Goal: Purchase product/service

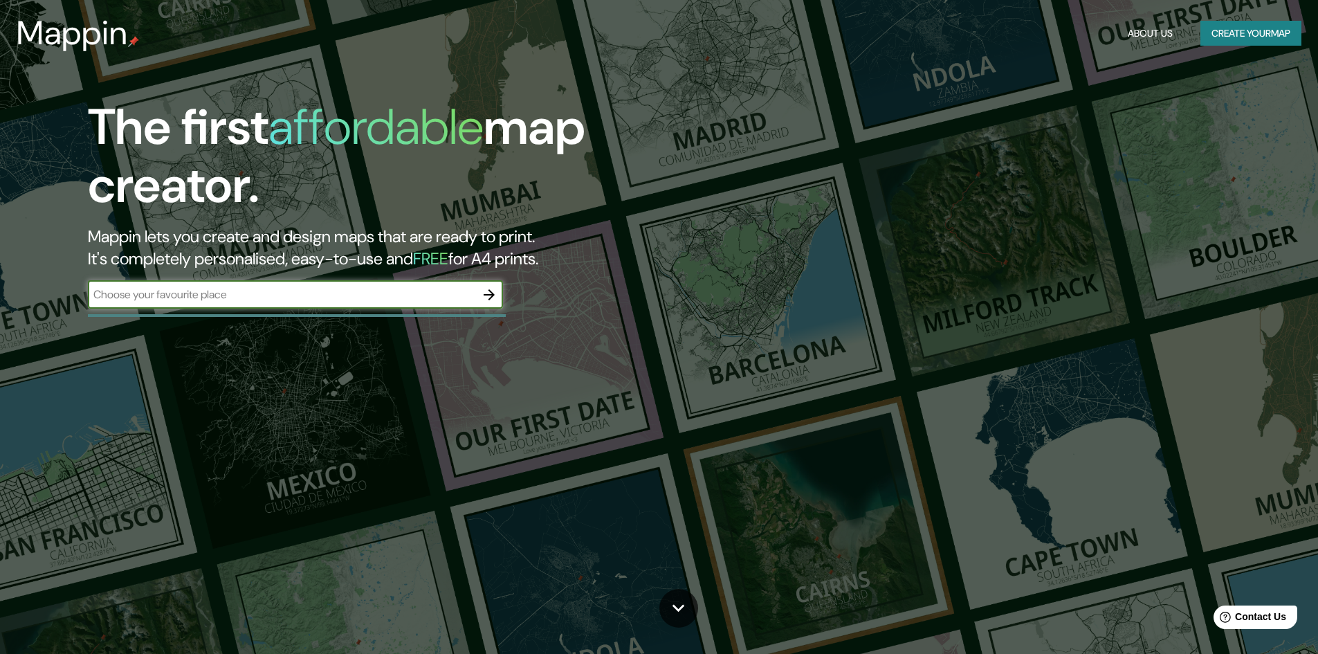
click at [214, 292] on input "text" at bounding box center [281, 294] width 387 height 16
type input "Villahermosa"
click at [499, 301] on button "button" at bounding box center [489, 295] width 28 height 28
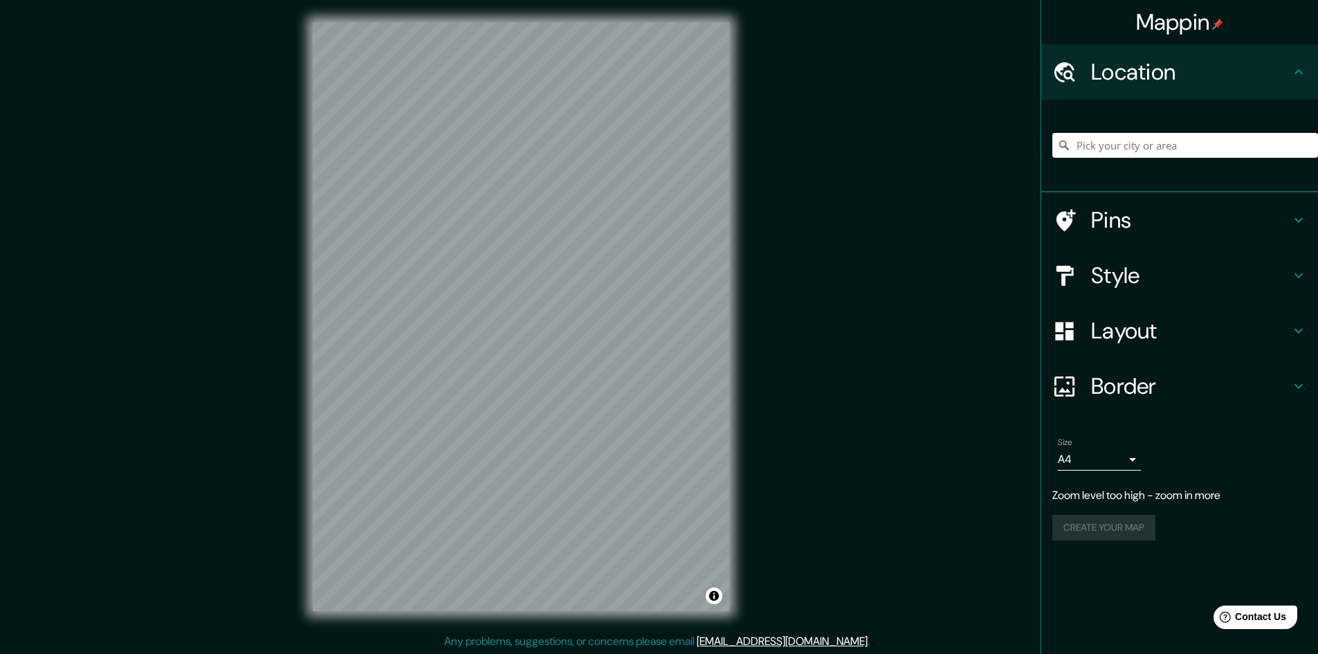
click at [831, 255] on div "Mappin Location Pins Style Layout Border Choose a border. Hint : you can make l…" at bounding box center [659, 327] width 1318 height 655
click at [735, 405] on div "© Mapbox © OpenStreetMap Improve this map" at bounding box center [520, 316] width 461 height 633
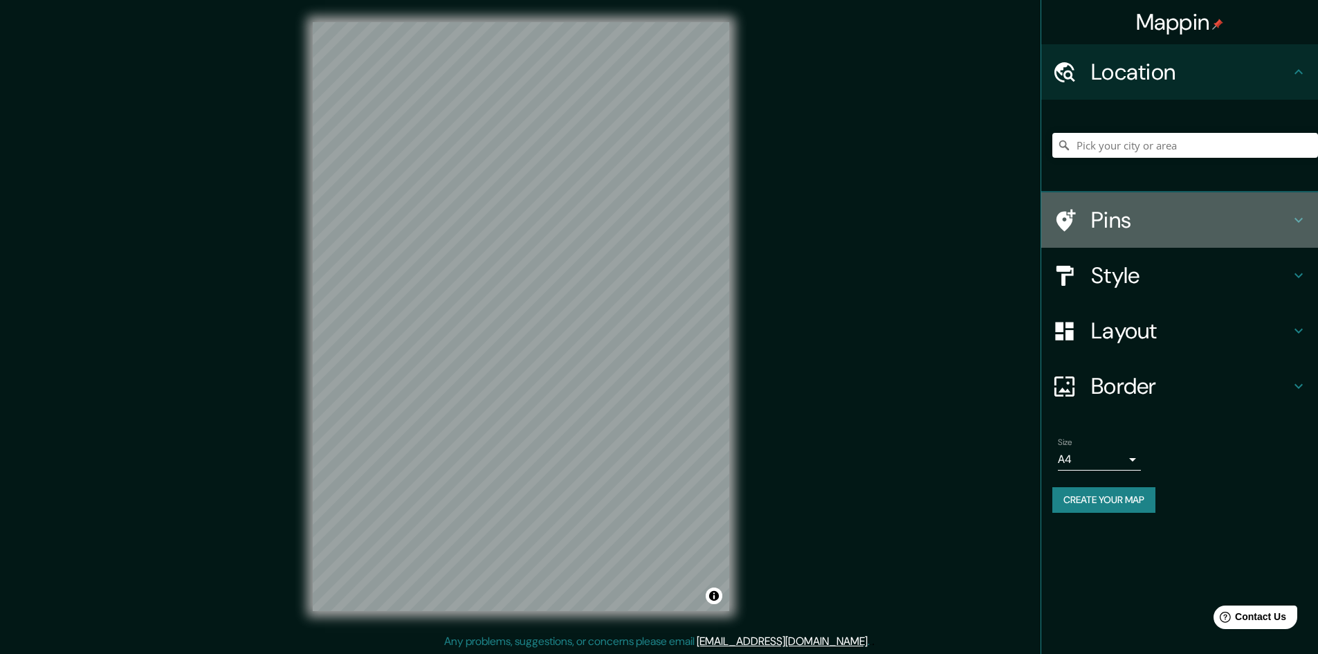
click at [1298, 219] on icon at bounding box center [1298, 220] width 17 height 17
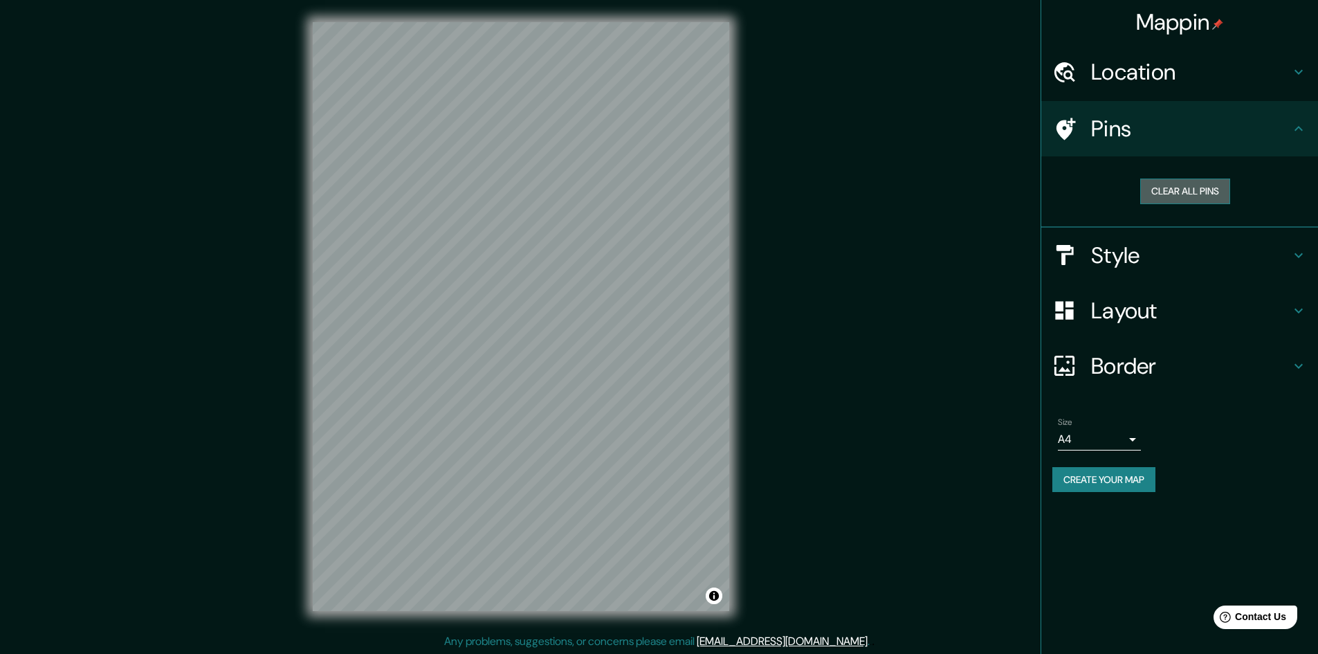
click at [1161, 193] on button "Clear all pins" at bounding box center [1185, 191] width 90 height 26
click at [1066, 129] on icon at bounding box center [1064, 129] width 24 height 24
click at [1296, 126] on icon at bounding box center [1298, 128] width 17 height 17
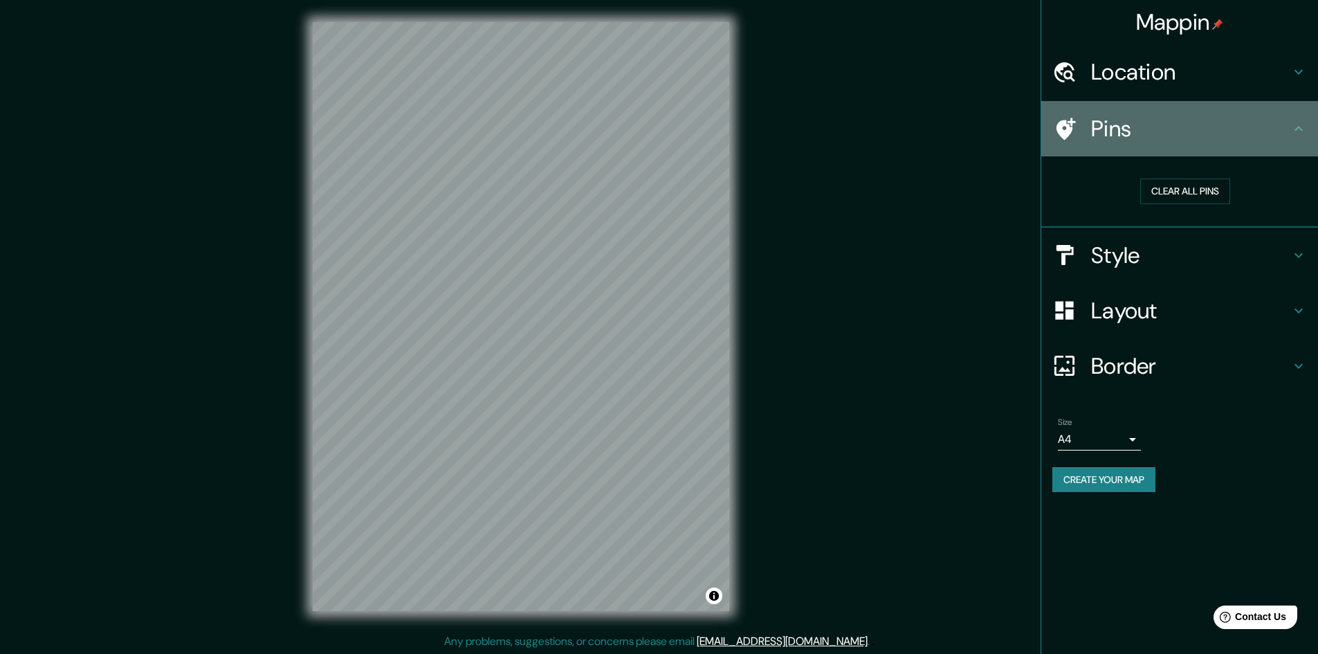
click at [1291, 131] on icon at bounding box center [1298, 128] width 17 height 17
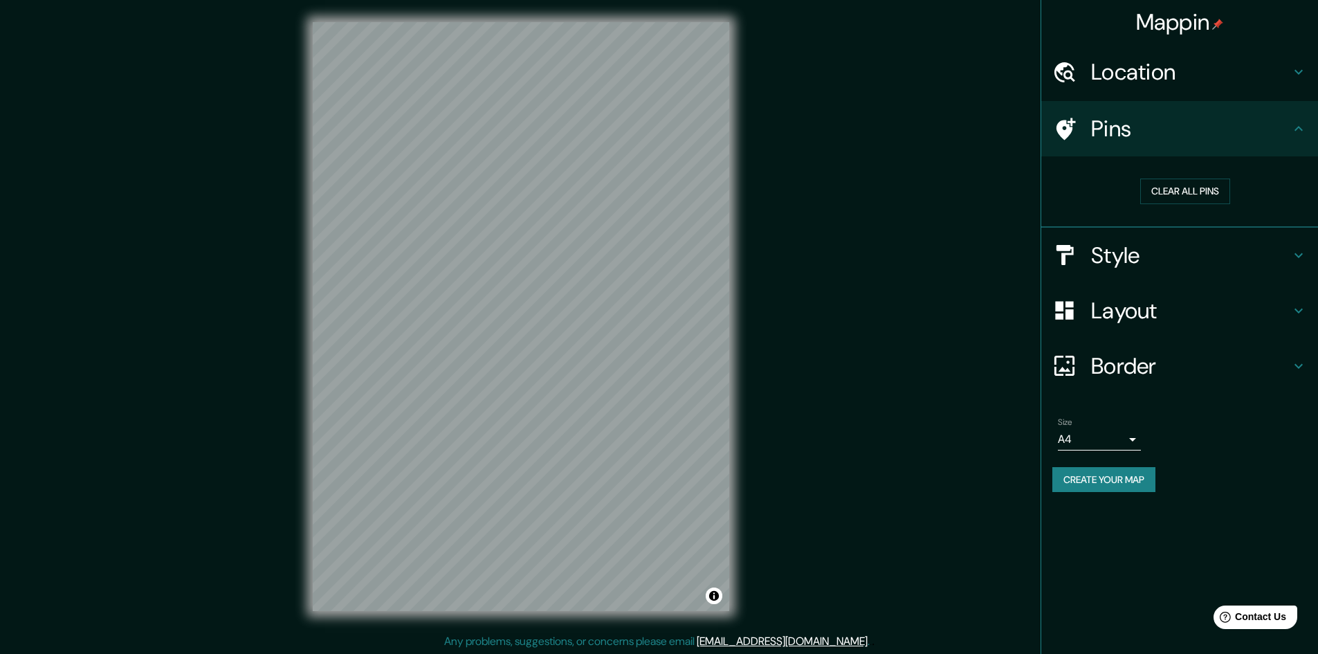
click at [1294, 131] on icon at bounding box center [1298, 128] width 17 height 17
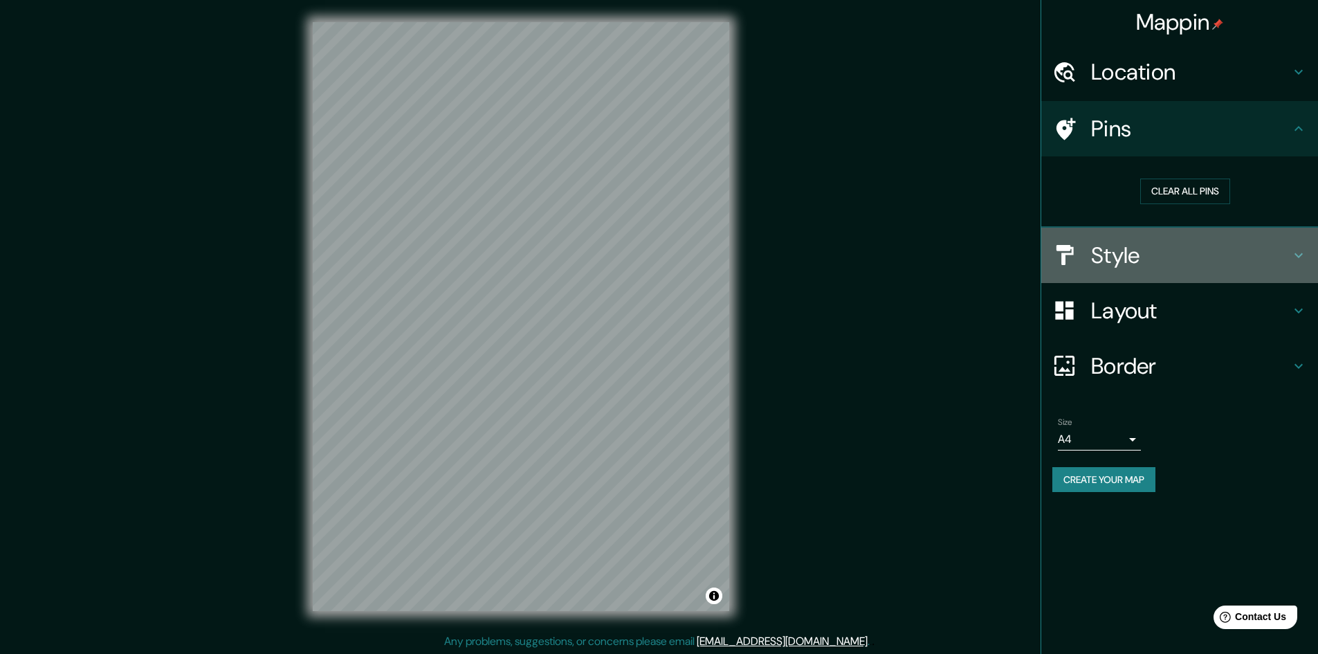
click at [1295, 249] on icon at bounding box center [1298, 255] width 17 height 17
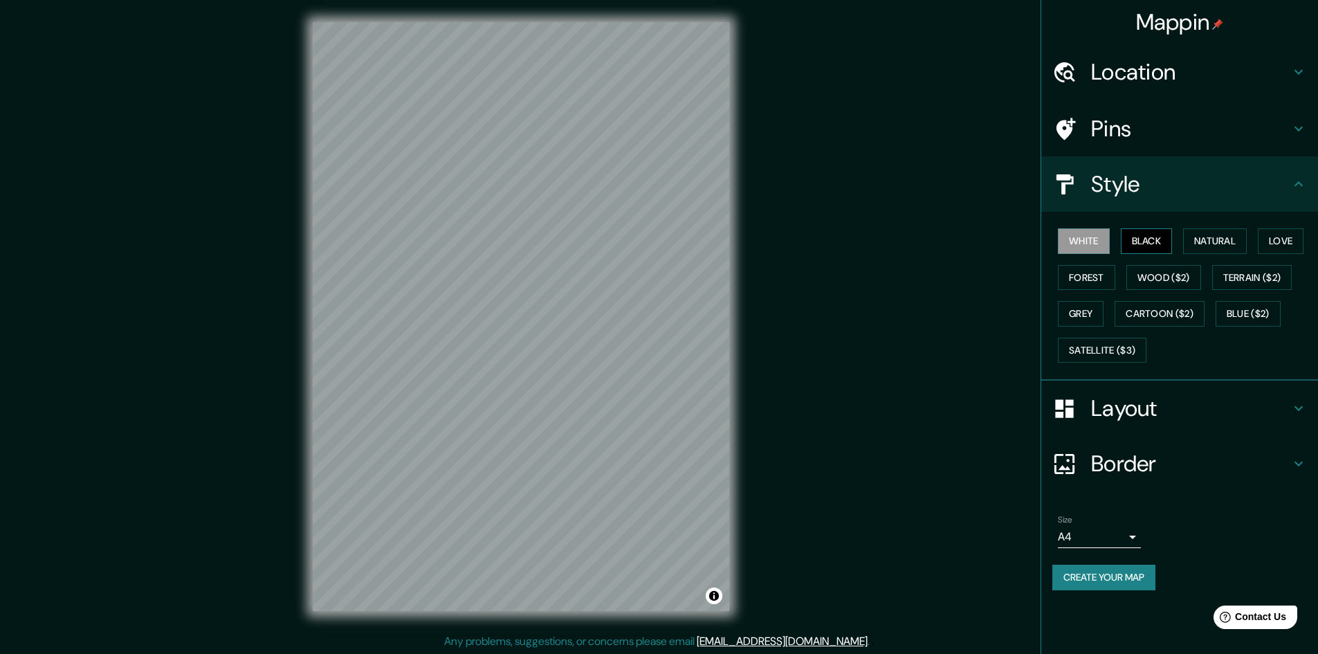
click at [1161, 244] on button "Black" at bounding box center [1146, 241] width 52 height 26
click at [1208, 233] on button "Natural" at bounding box center [1215, 241] width 64 height 26
click at [1280, 239] on button "Love" at bounding box center [1280, 241] width 46 height 26
click at [1105, 277] on button "Forest" at bounding box center [1086, 278] width 57 height 26
click at [1154, 276] on button "Wood ($2)" at bounding box center [1163, 278] width 75 height 26
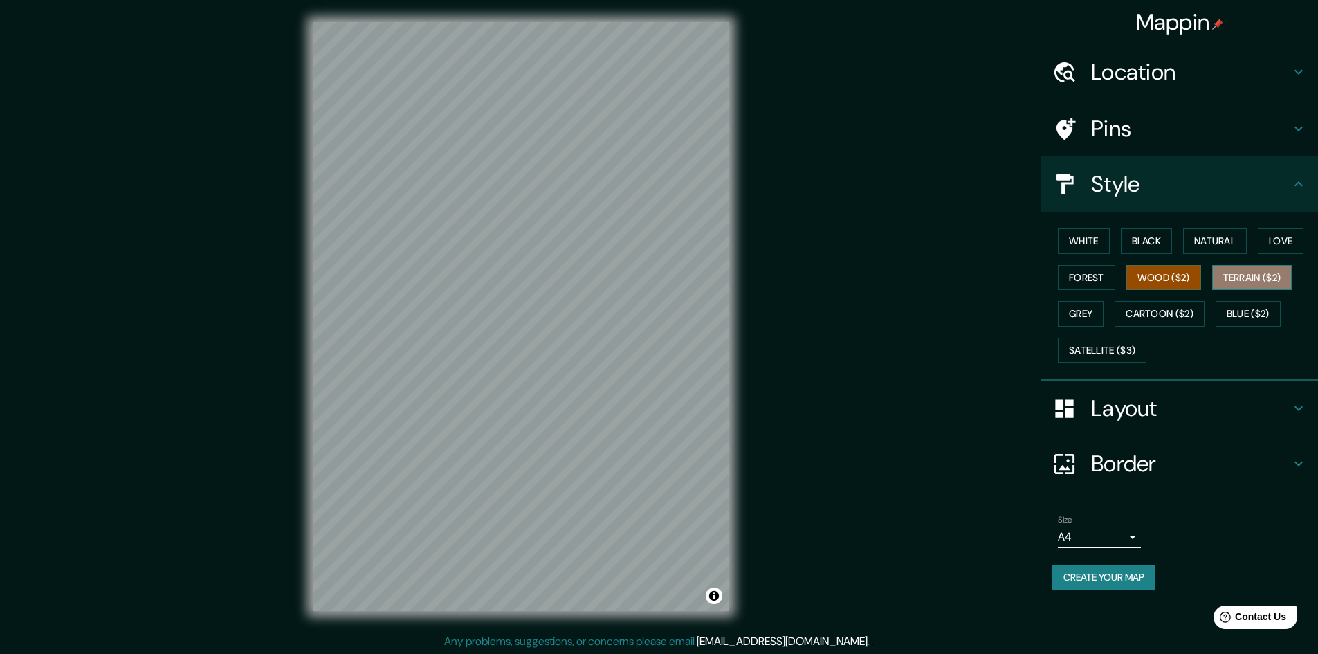
click at [1231, 284] on button "Terrain ($2)" at bounding box center [1252, 278] width 80 height 26
click at [1094, 315] on button "Grey" at bounding box center [1081, 314] width 46 height 26
click at [1071, 254] on div "White Black Natural Love Forest Wood ($2) Terrain ($2) Grey Cartoon ($2) Blue (…" at bounding box center [1185, 295] width 266 height 145
click at [1085, 239] on button "White" at bounding box center [1084, 241] width 52 height 26
click at [1131, 231] on button "Black" at bounding box center [1146, 241] width 52 height 26
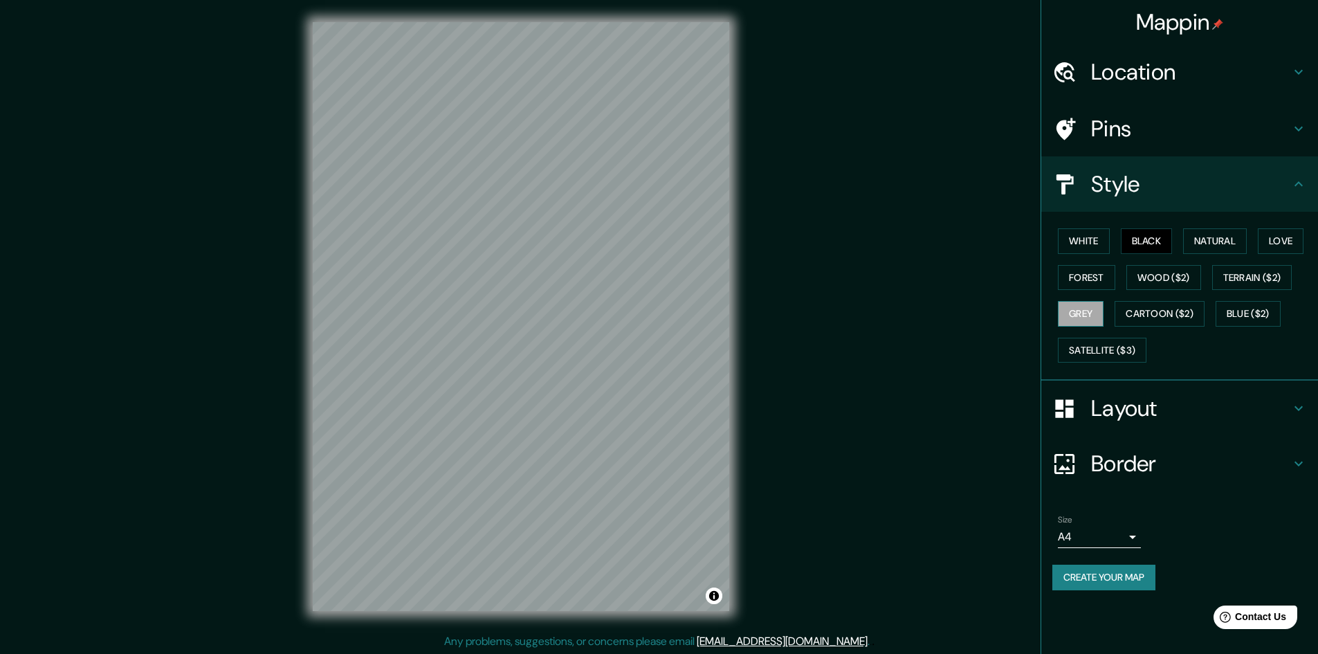
click at [1085, 325] on button "Grey" at bounding box center [1081, 314] width 46 height 26
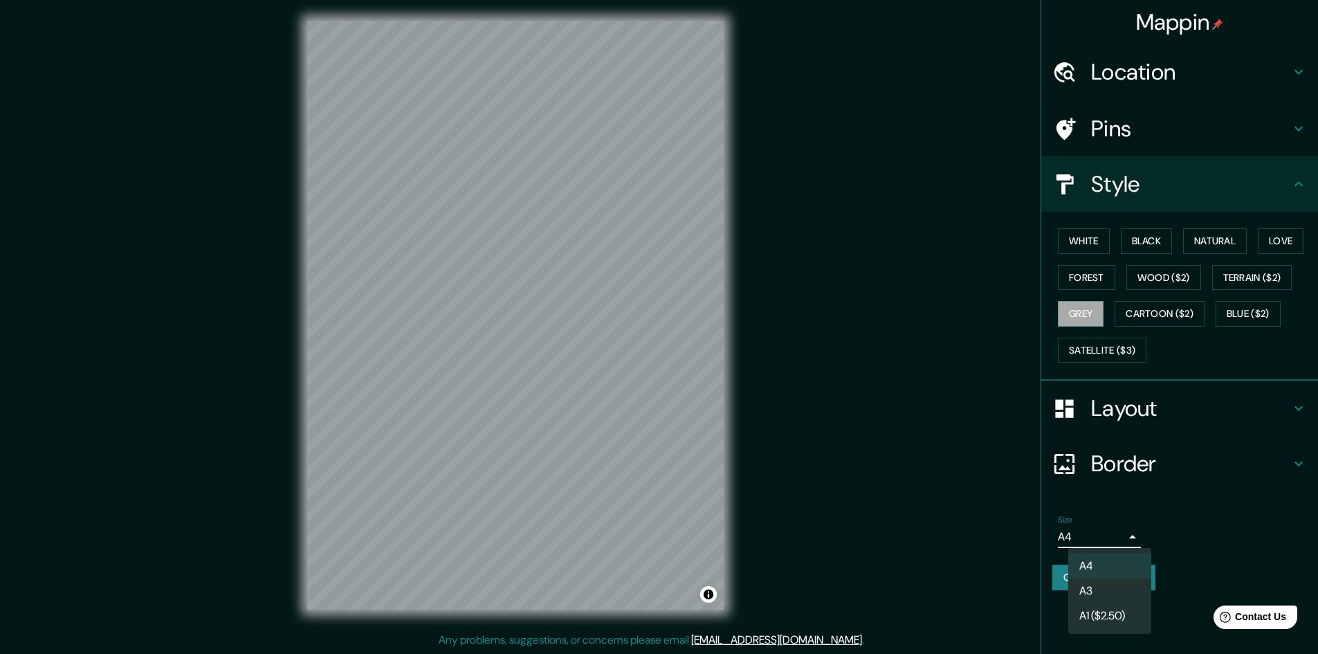
click at [1134, 535] on body "Mappin Location Pins Style White Black Natural Love Forest Wood ($2) Terrain ($…" at bounding box center [659, 326] width 1318 height 654
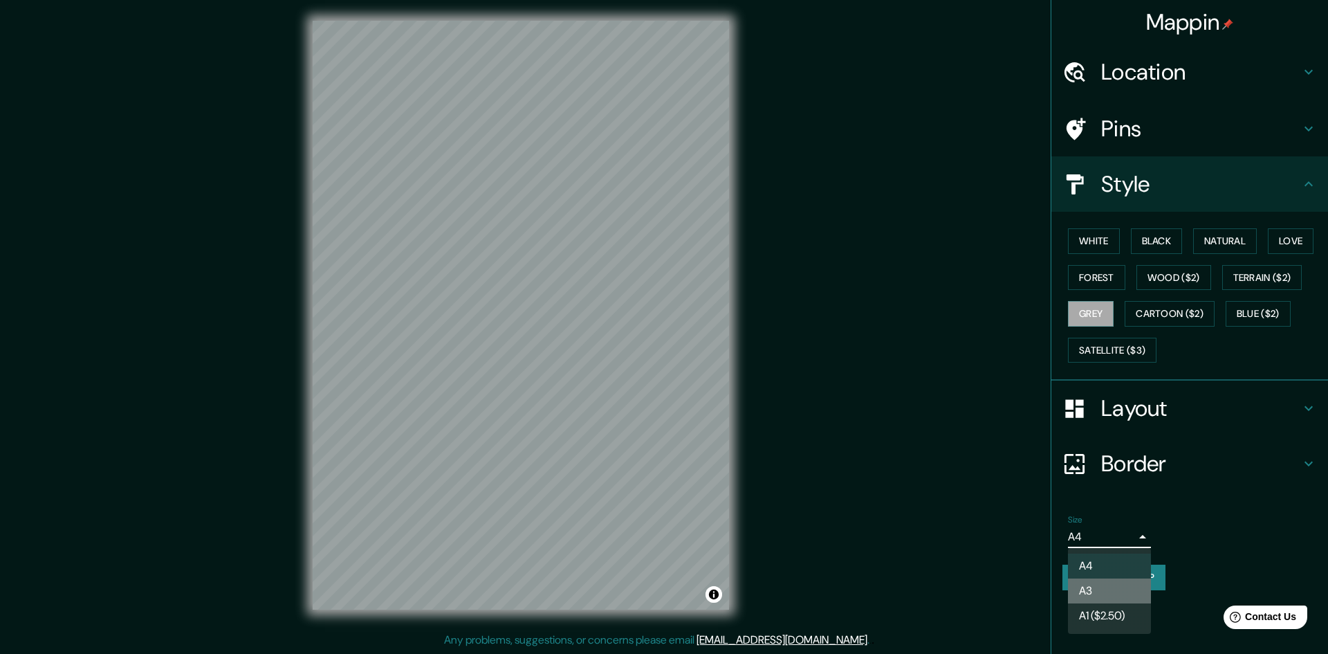
click at [1106, 588] on li "A3" at bounding box center [1109, 590] width 83 height 25
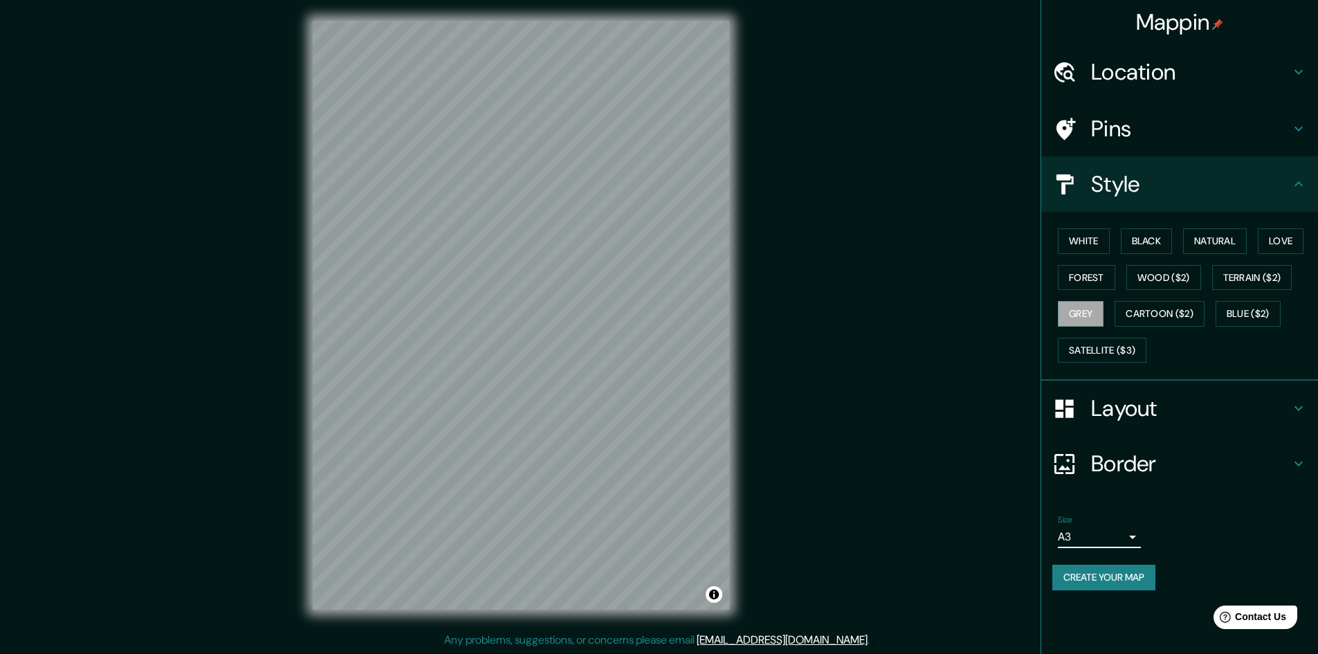
click at [1135, 530] on body "Mappin Location Pins Style White Black Natural Love Forest Wood ($2) Terrain ($…" at bounding box center [659, 326] width 1318 height 654
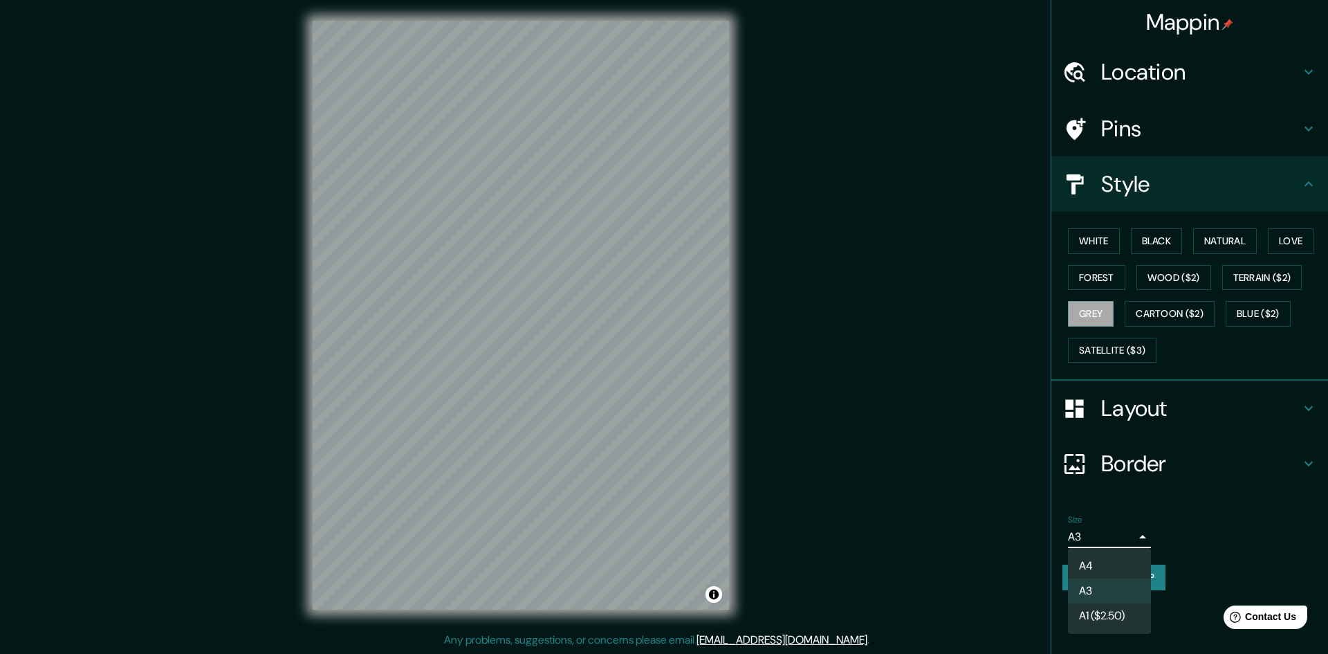
click at [1103, 565] on li "A4" at bounding box center [1109, 565] width 83 height 25
type input "single"
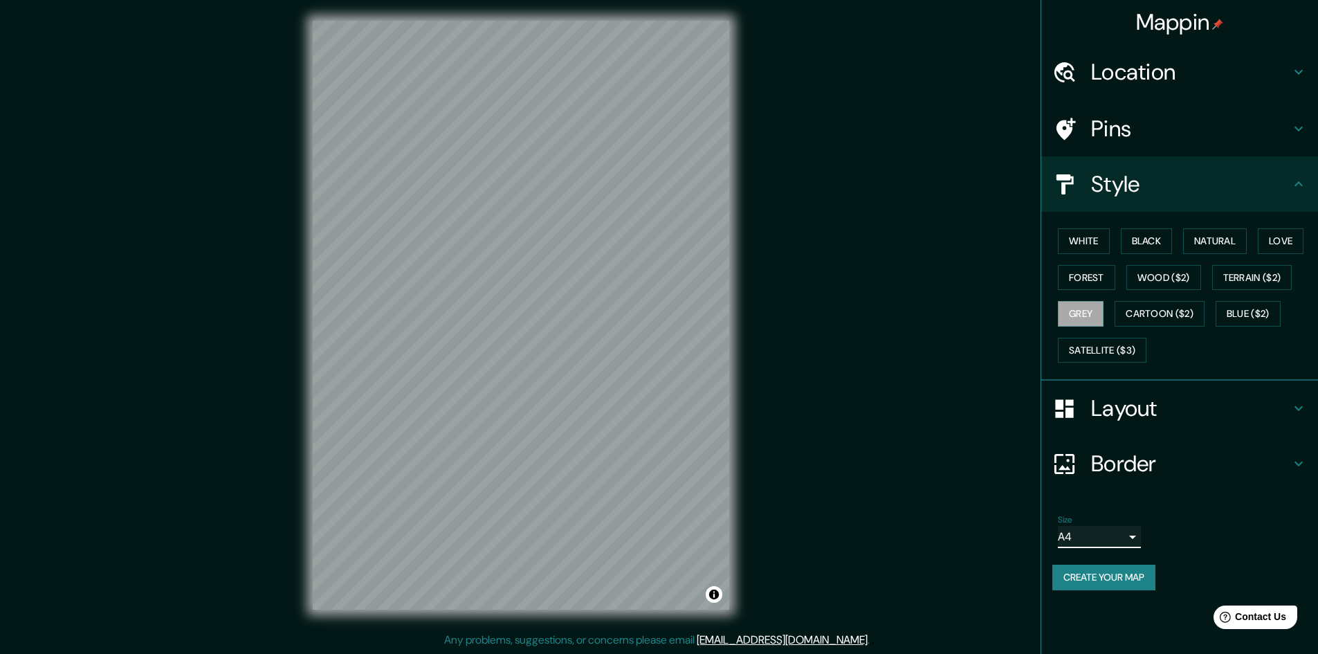
scroll to position [0, 0]
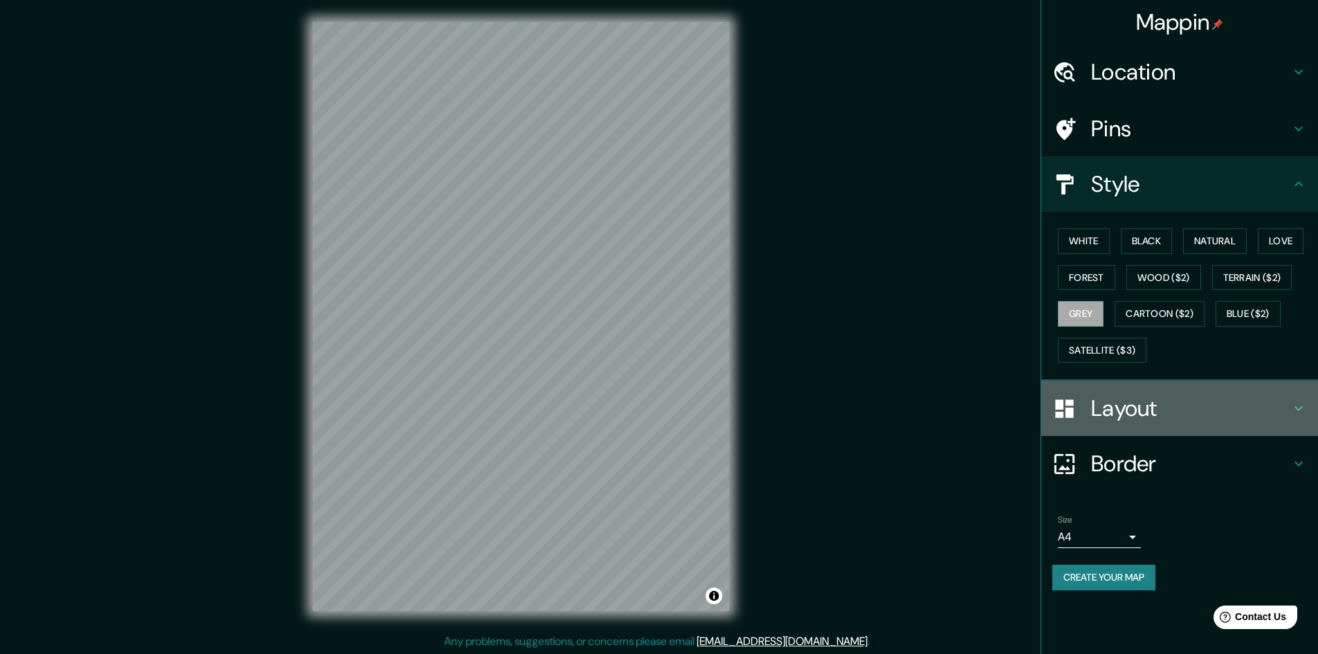
click at [1201, 401] on h4 "Layout" at bounding box center [1190, 408] width 199 height 28
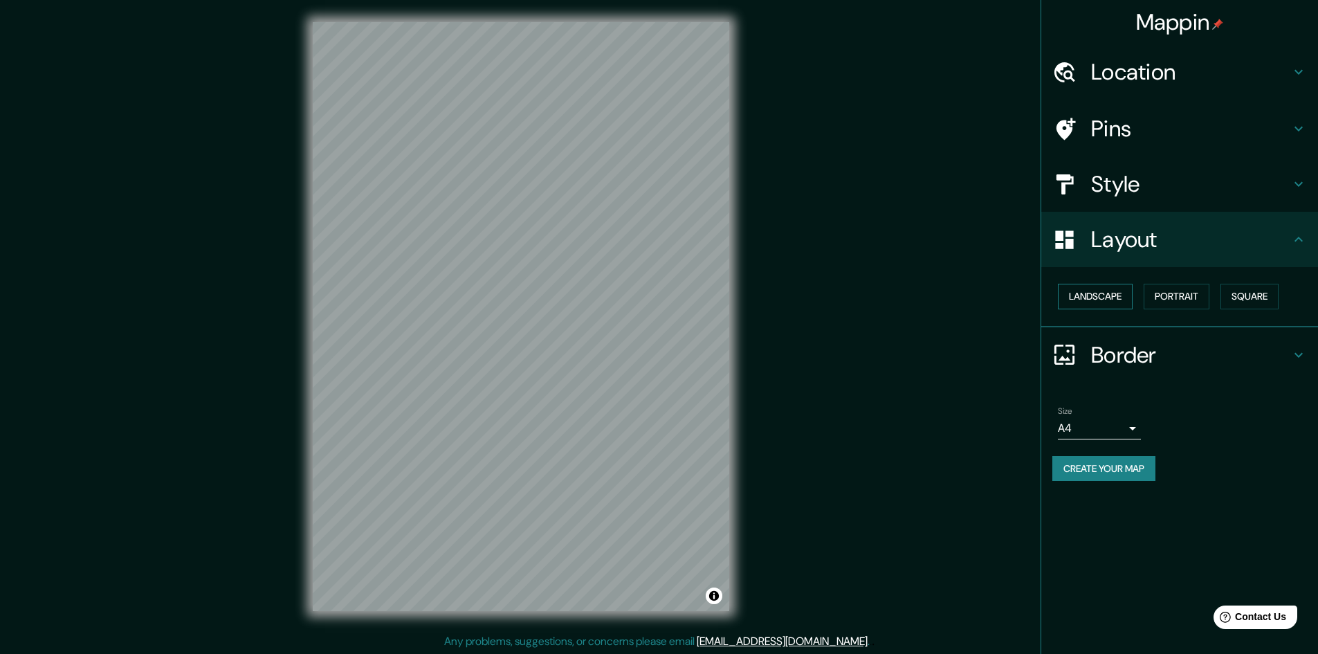
click at [1125, 306] on button "Landscape" at bounding box center [1095, 297] width 75 height 26
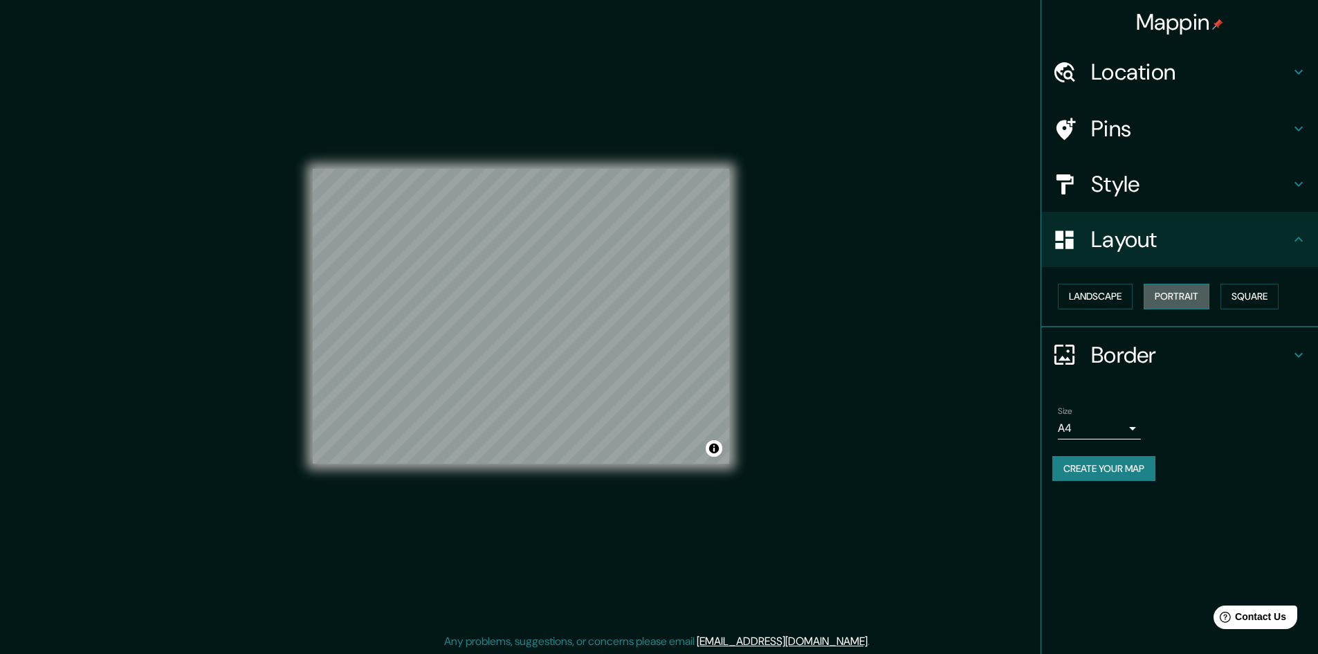
click at [1183, 299] on button "Portrait" at bounding box center [1176, 297] width 66 height 26
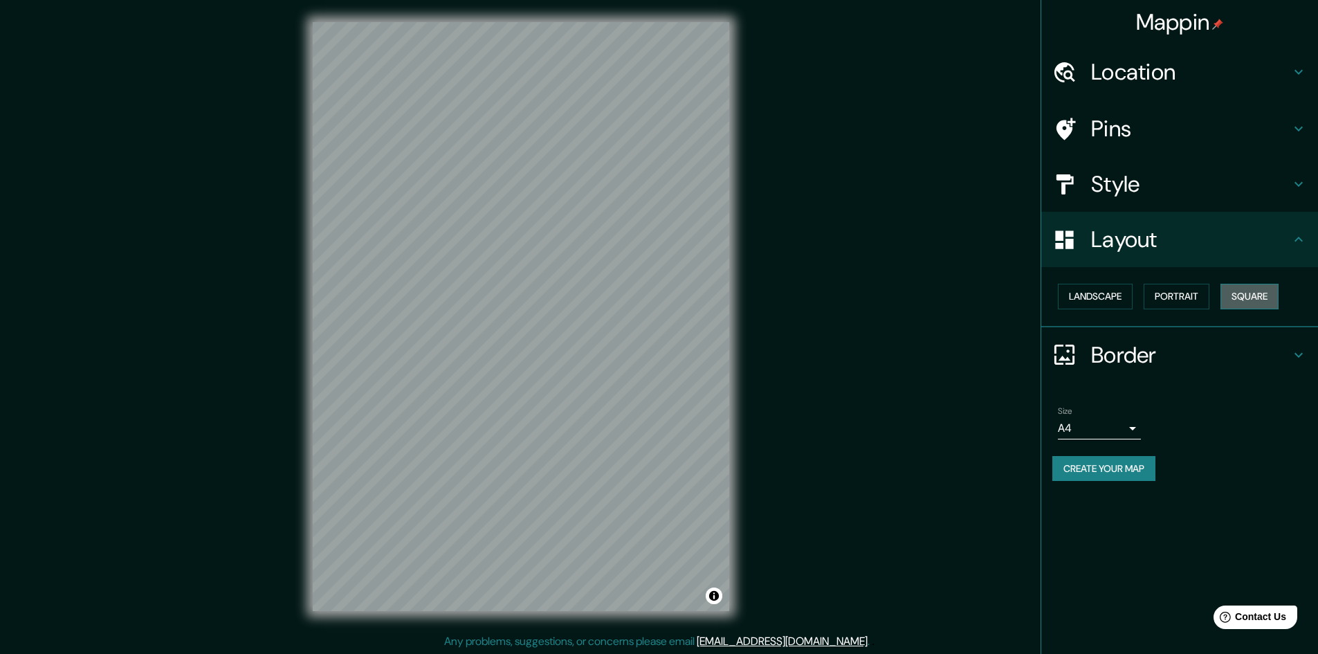
click at [1253, 299] on button "Square" at bounding box center [1249, 297] width 58 height 26
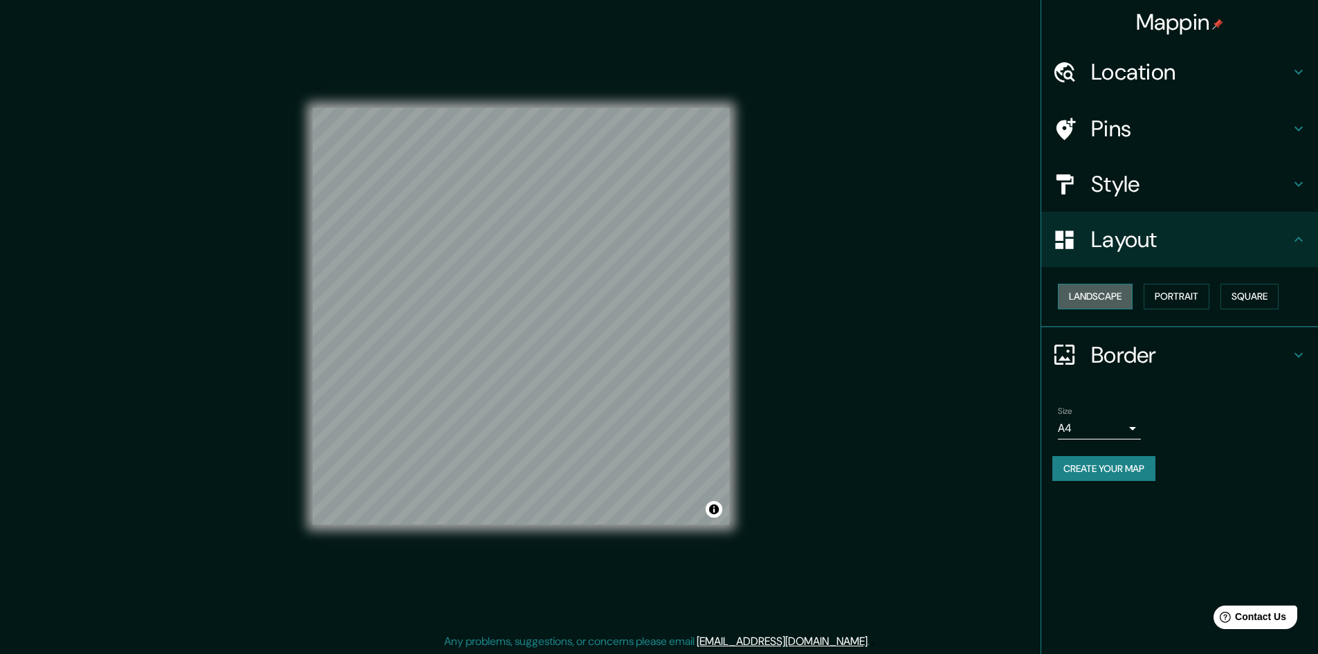
click at [1107, 290] on button "Landscape" at bounding box center [1095, 297] width 75 height 26
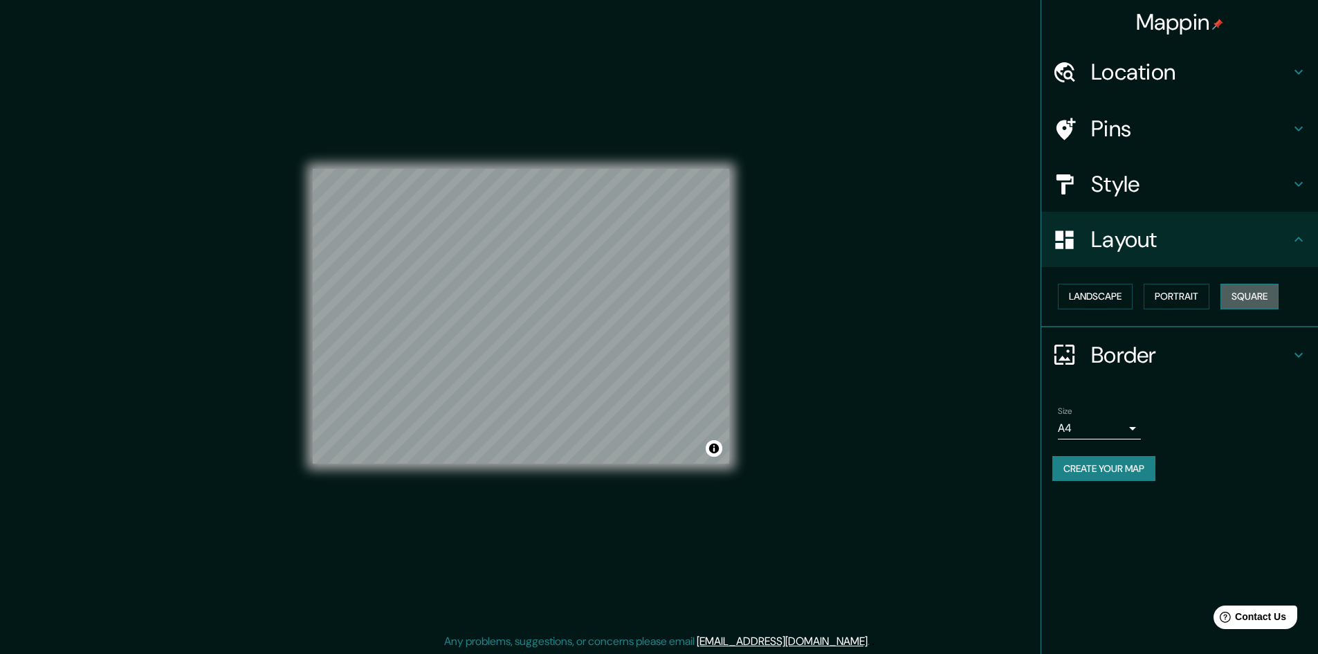
click at [1275, 295] on button "Square" at bounding box center [1249, 297] width 58 height 26
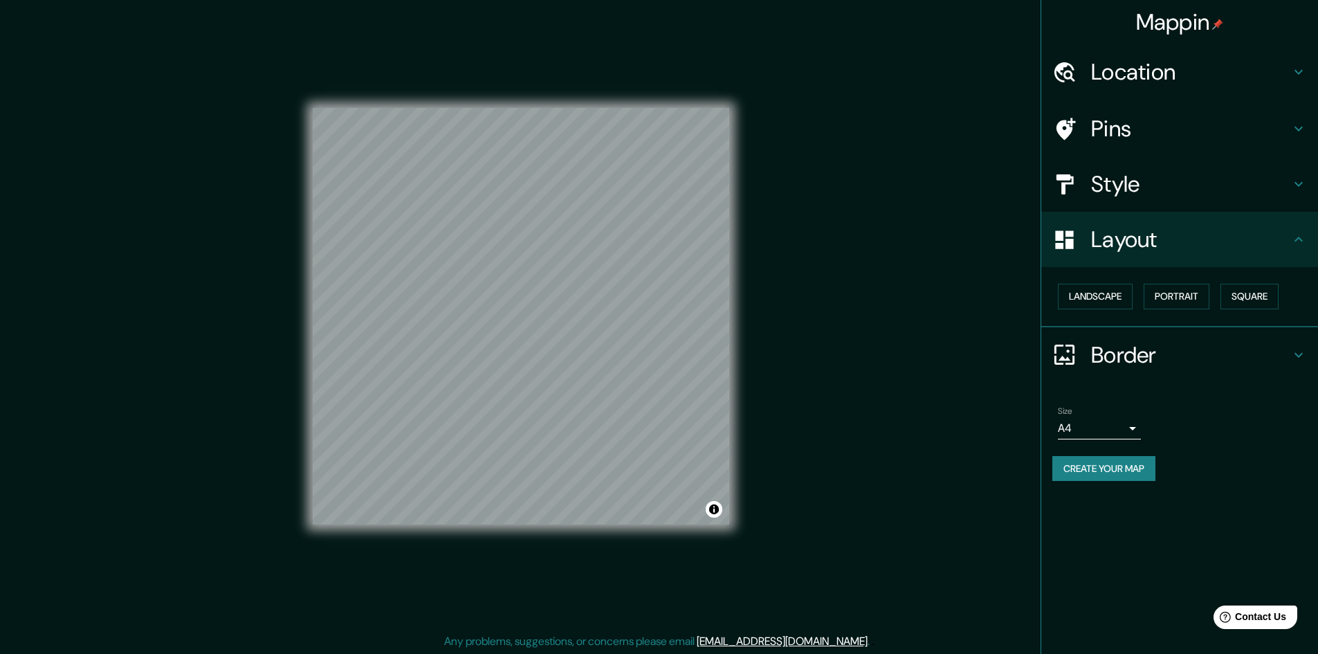
click at [1288, 356] on h4 "Border" at bounding box center [1190, 355] width 199 height 28
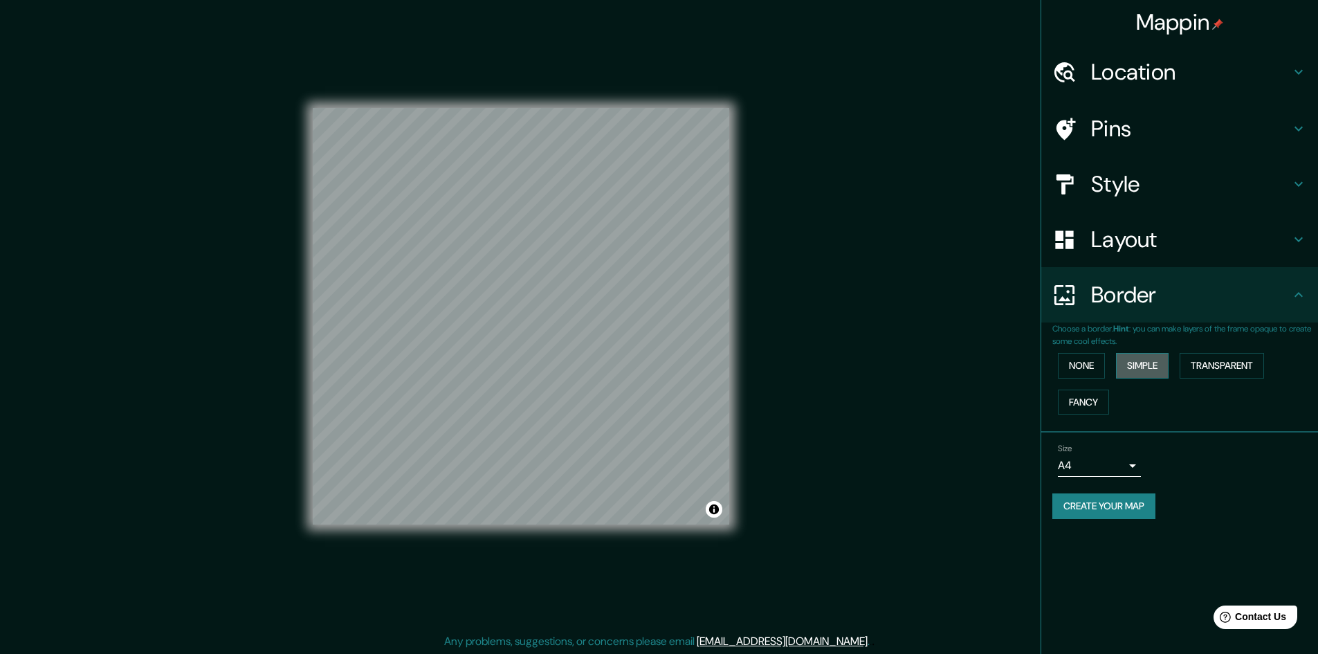
click at [1143, 359] on button "Simple" at bounding box center [1142, 366] width 53 height 26
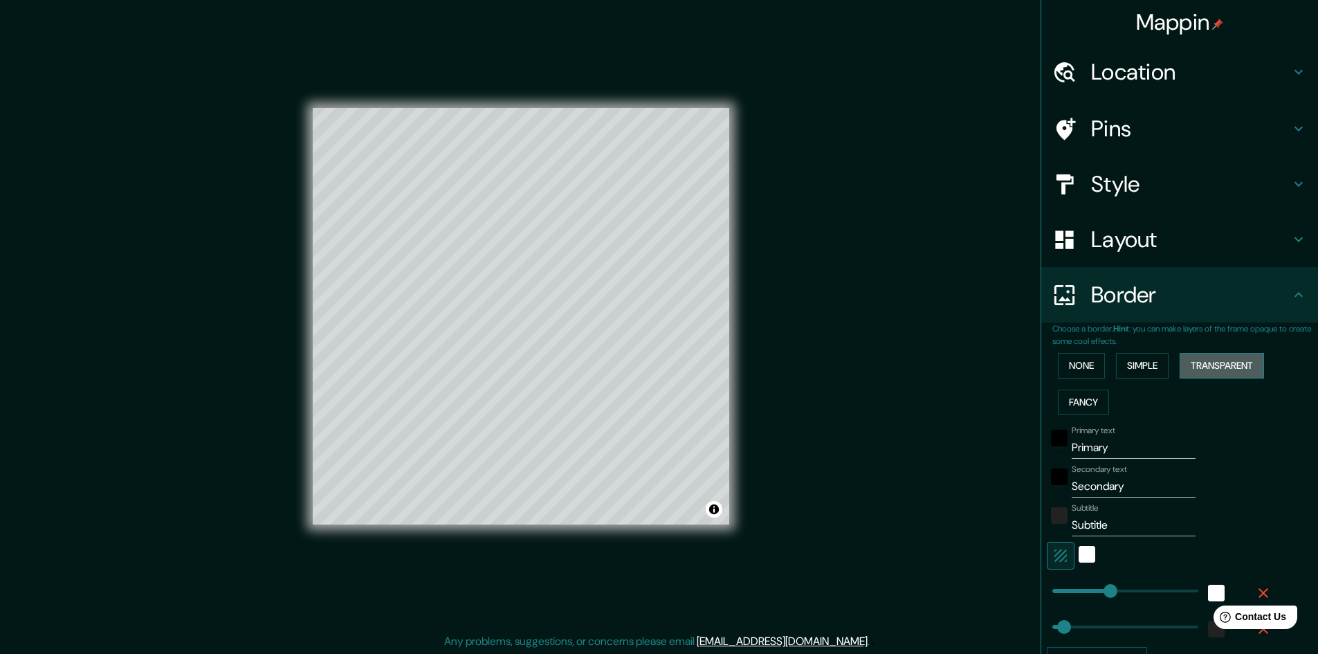
click at [1181, 360] on button "Transparent" at bounding box center [1221, 366] width 84 height 26
click at [1074, 407] on button "Fancy" at bounding box center [1083, 402] width 51 height 26
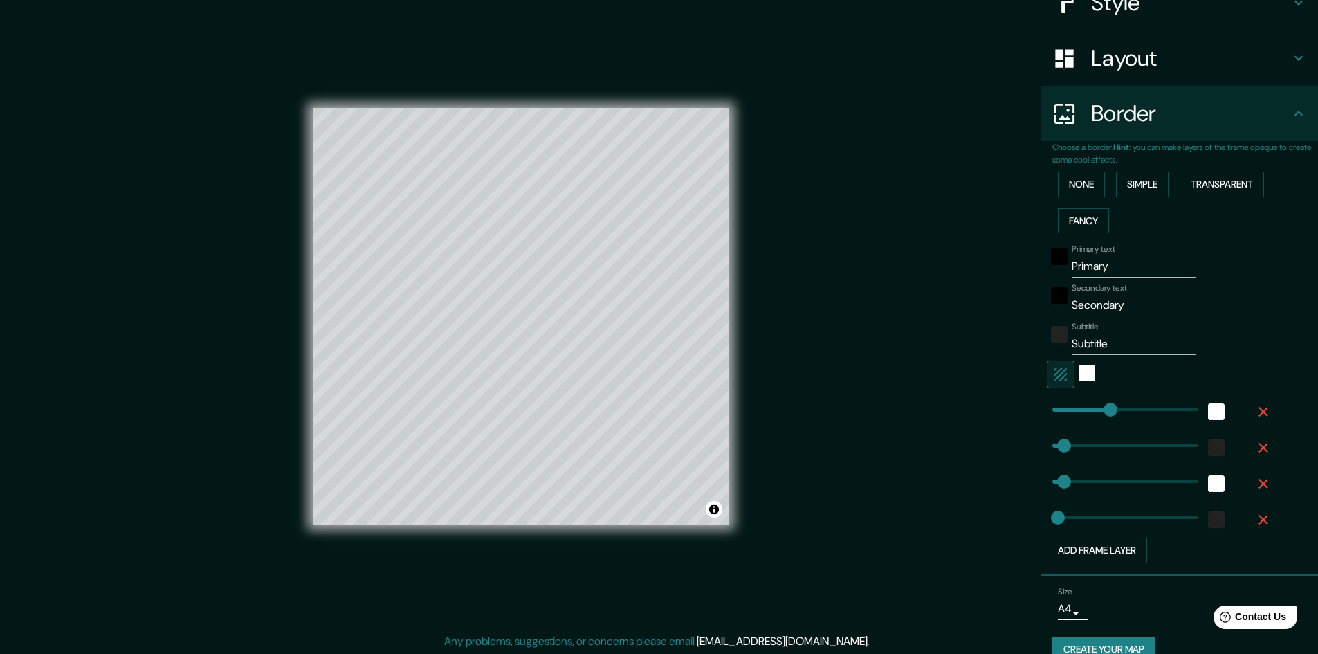
scroll to position [205, 0]
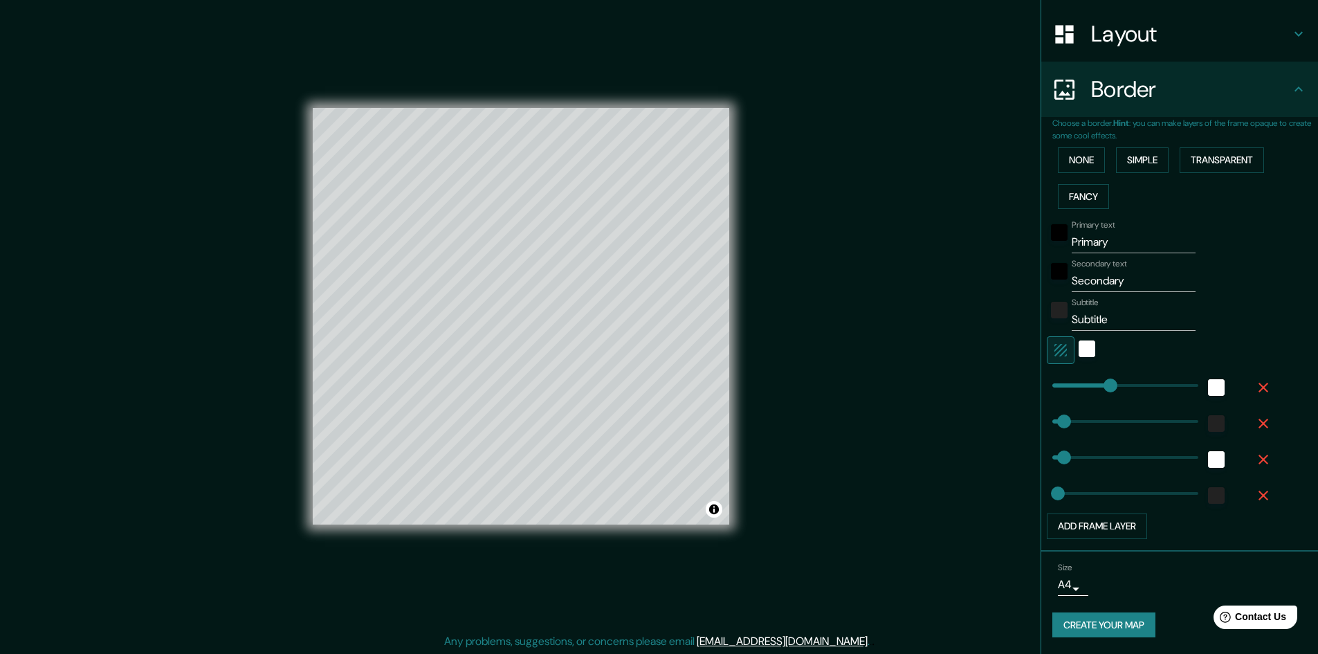
type input "241"
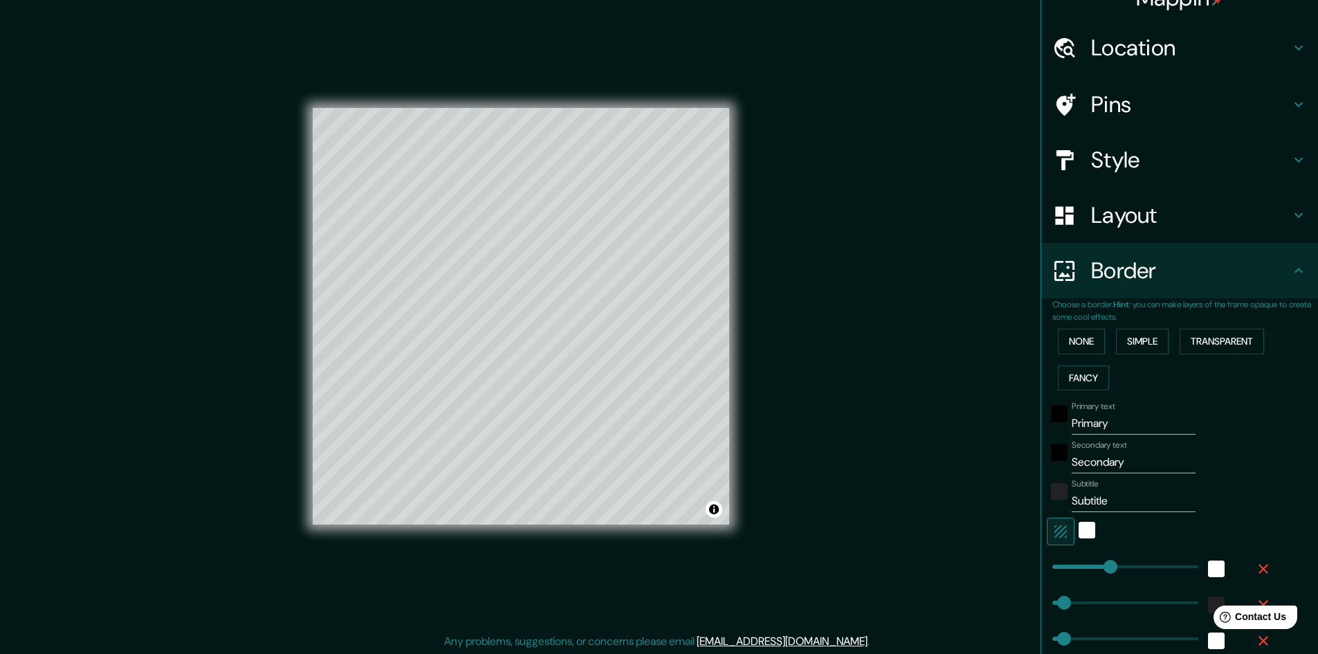
scroll to position [0, 0]
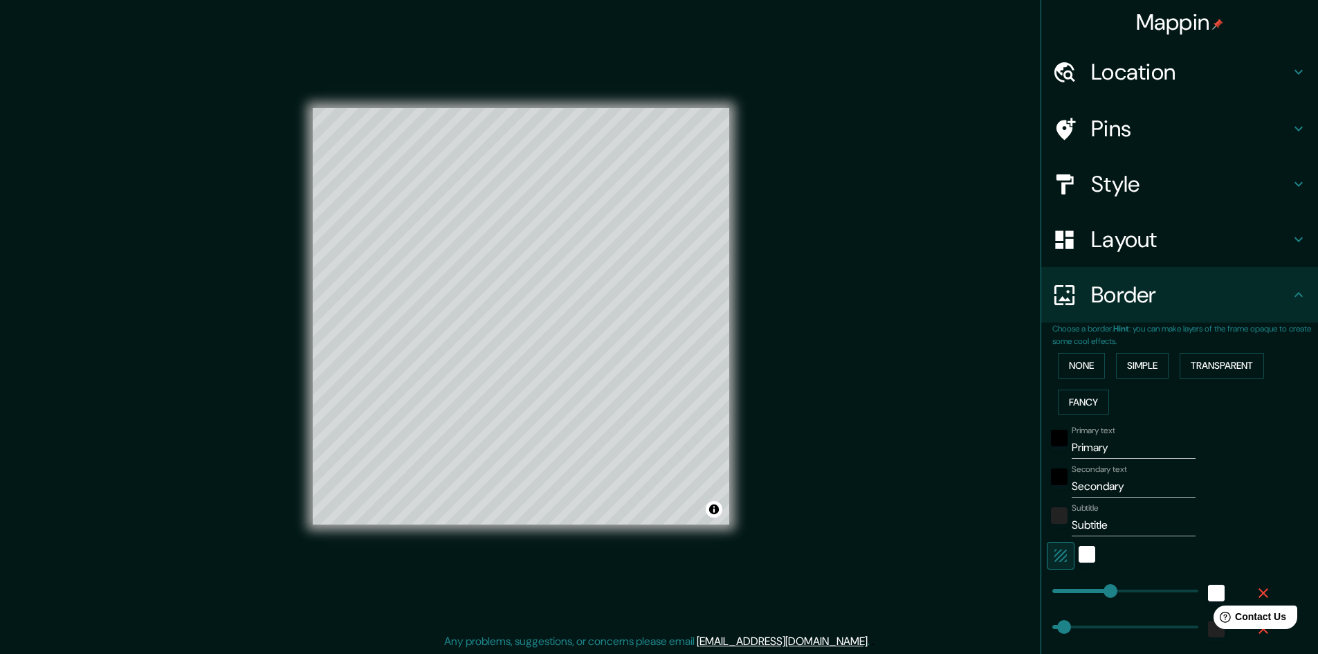
click at [1277, 286] on h4 "Border" at bounding box center [1190, 295] width 199 height 28
click at [1096, 363] on button "None" at bounding box center [1081, 366] width 47 height 26
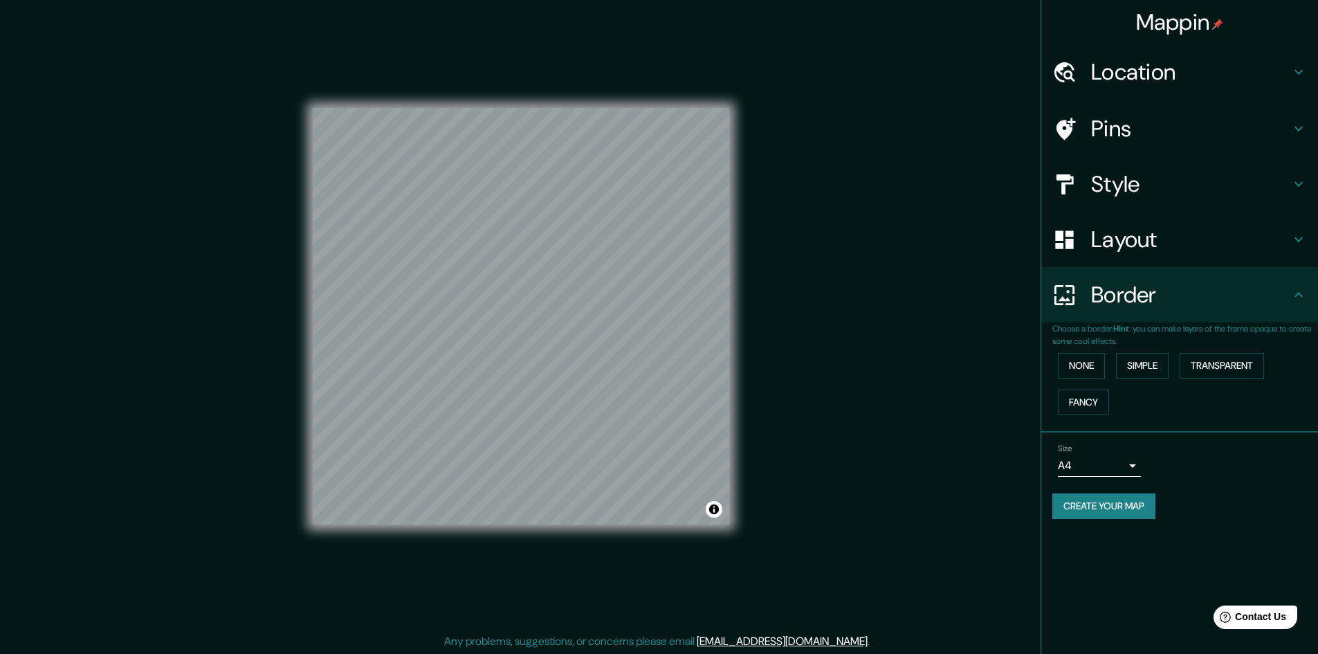
click at [1090, 517] on button "Create your map" at bounding box center [1103, 506] width 103 height 26
click at [1101, 501] on div "Create your map" at bounding box center [1179, 506] width 255 height 26
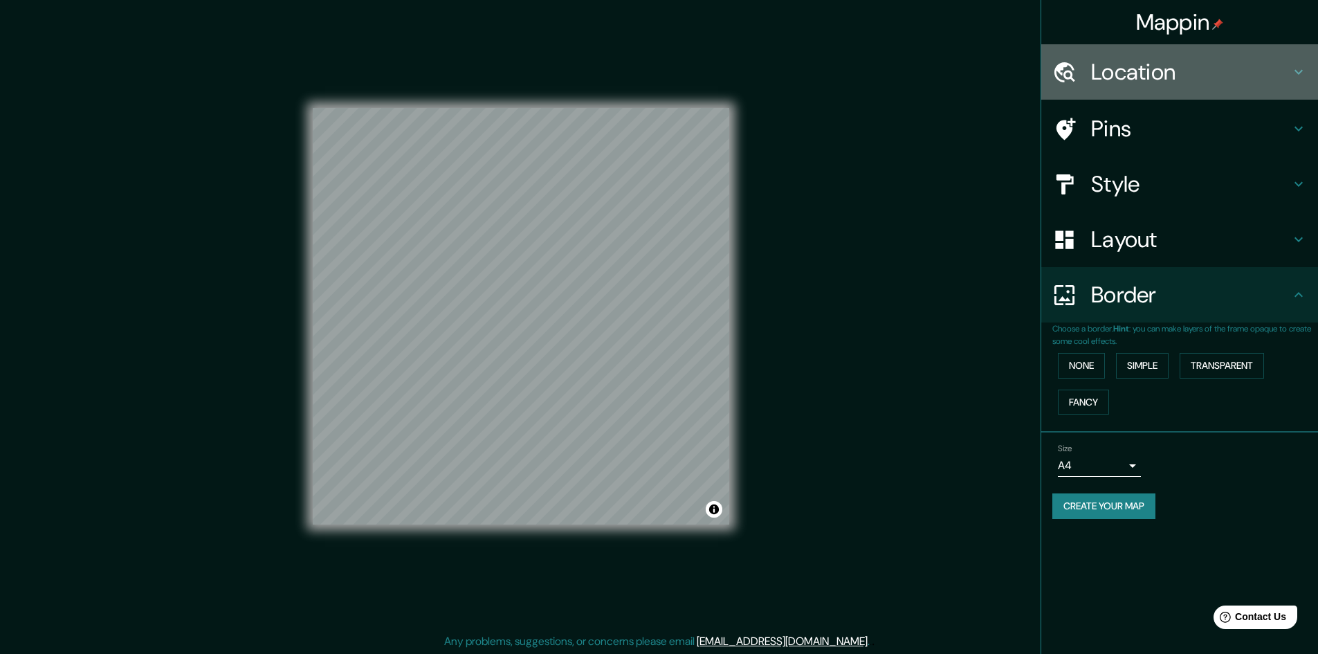
click at [1253, 67] on h4 "Location" at bounding box center [1190, 72] width 199 height 28
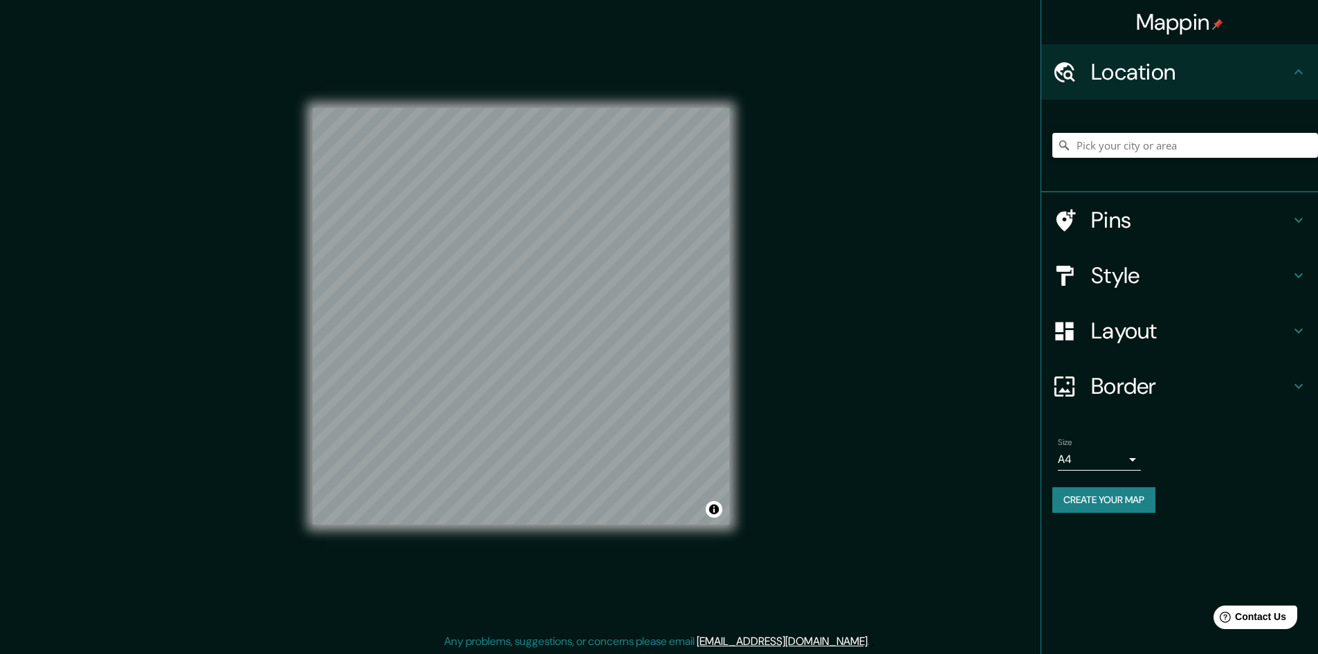
click at [1086, 490] on button "Create your map" at bounding box center [1103, 500] width 103 height 26
click at [716, 513] on button "Toggle attribution" at bounding box center [713, 509] width 17 height 17
click at [1088, 497] on button "Create your map" at bounding box center [1103, 500] width 103 height 26
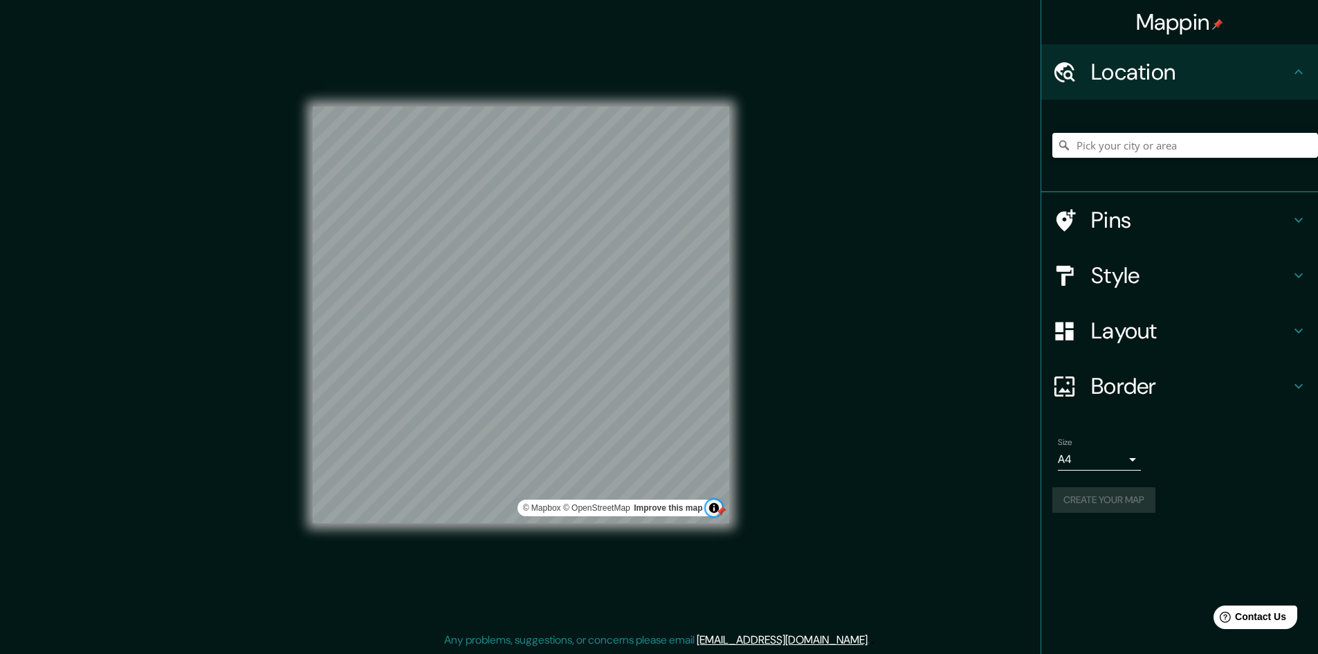
click at [714, 506] on button "Toggle attribution" at bounding box center [713, 507] width 17 height 17
click at [596, 372] on div at bounding box center [600, 369] width 11 height 11
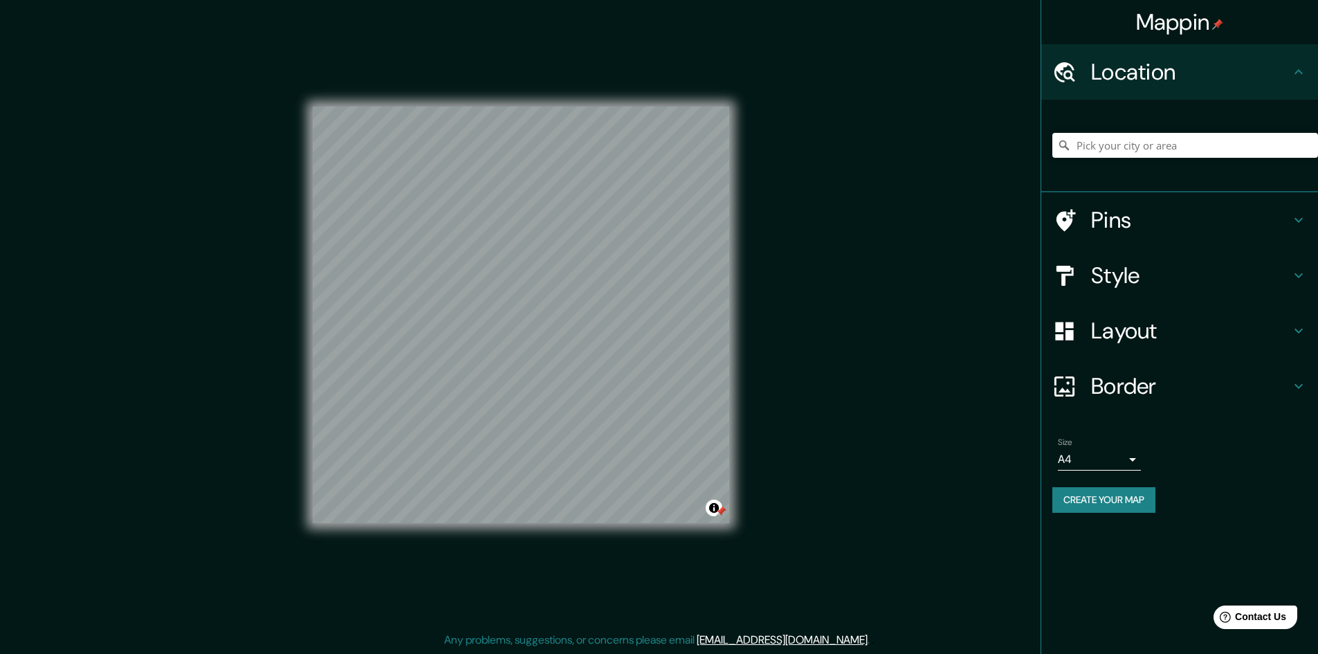
click at [721, 513] on div at bounding box center [720, 511] width 11 height 11
click at [1098, 491] on button "Create your map" at bounding box center [1103, 500] width 103 height 26
click at [1120, 503] on button "Create your map" at bounding box center [1103, 500] width 103 height 26
